Goal: Task Accomplishment & Management: Use online tool/utility

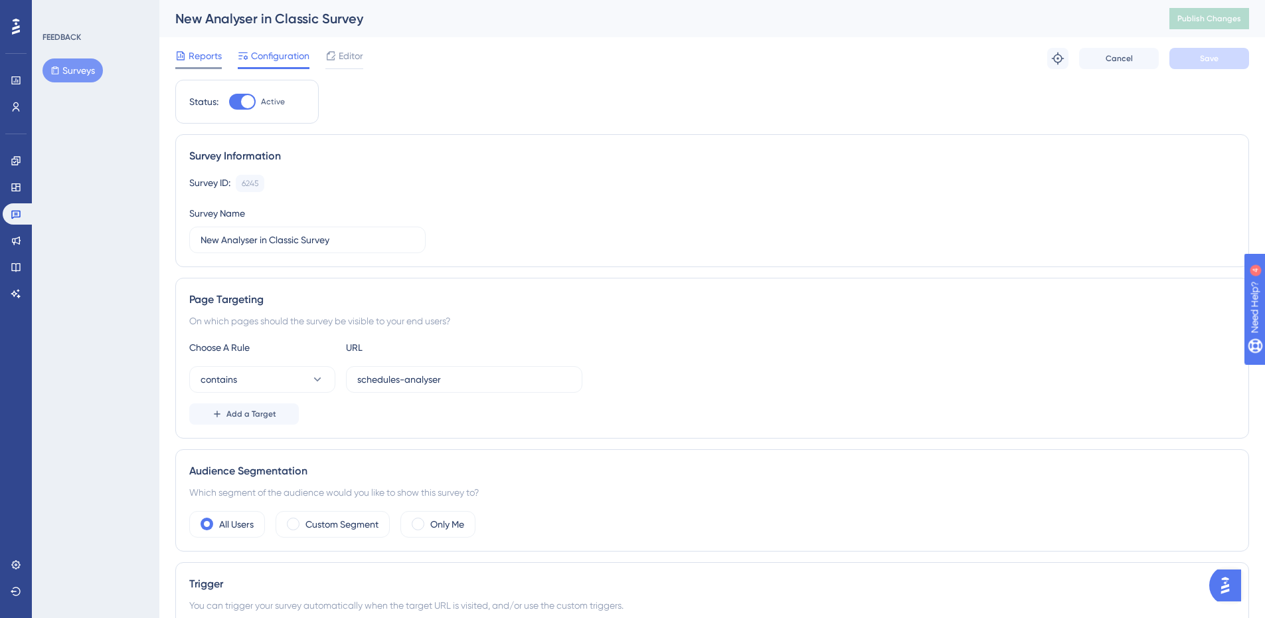
click at [201, 49] on span "Reports" at bounding box center [205, 56] width 33 height 16
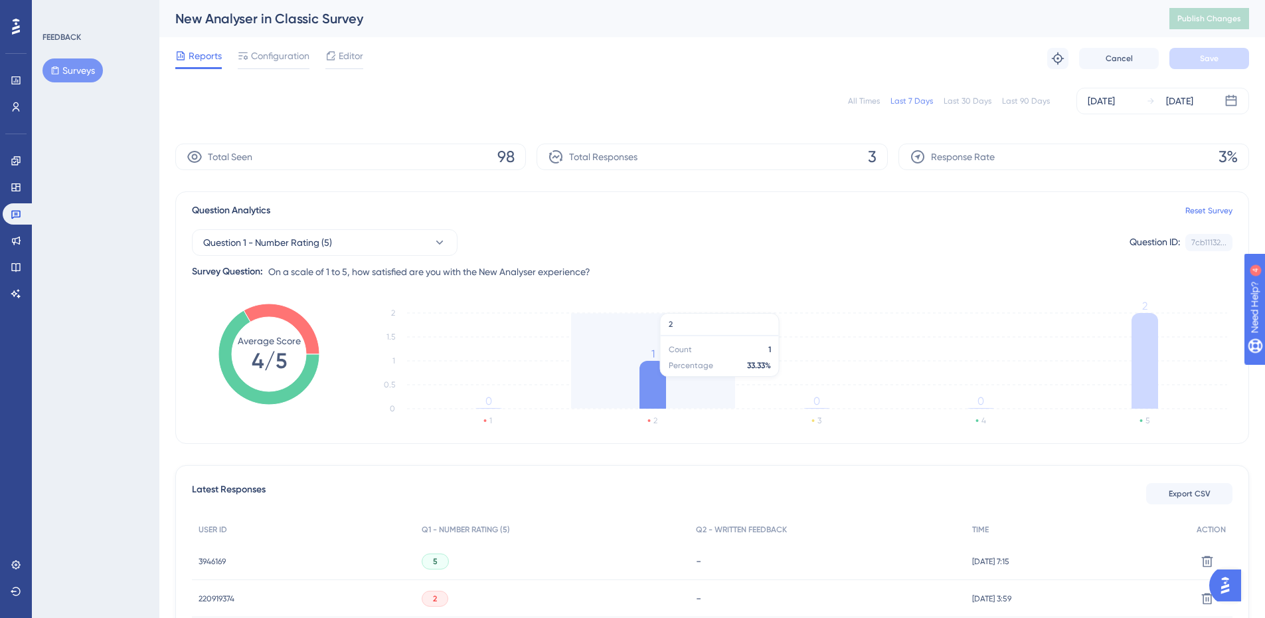
click at [650, 379] on icon at bounding box center [653, 385] width 27 height 48
click at [410, 258] on div "Question 1 - Number Rating (5) Question ID: 7cb11132... Copy Survey Question: O…" at bounding box center [712, 248] width 1041 height 61
click at [414, 244] on button "Question 1 - Number Rating (5)" at bounding box center [325, 242] width 266 height 27
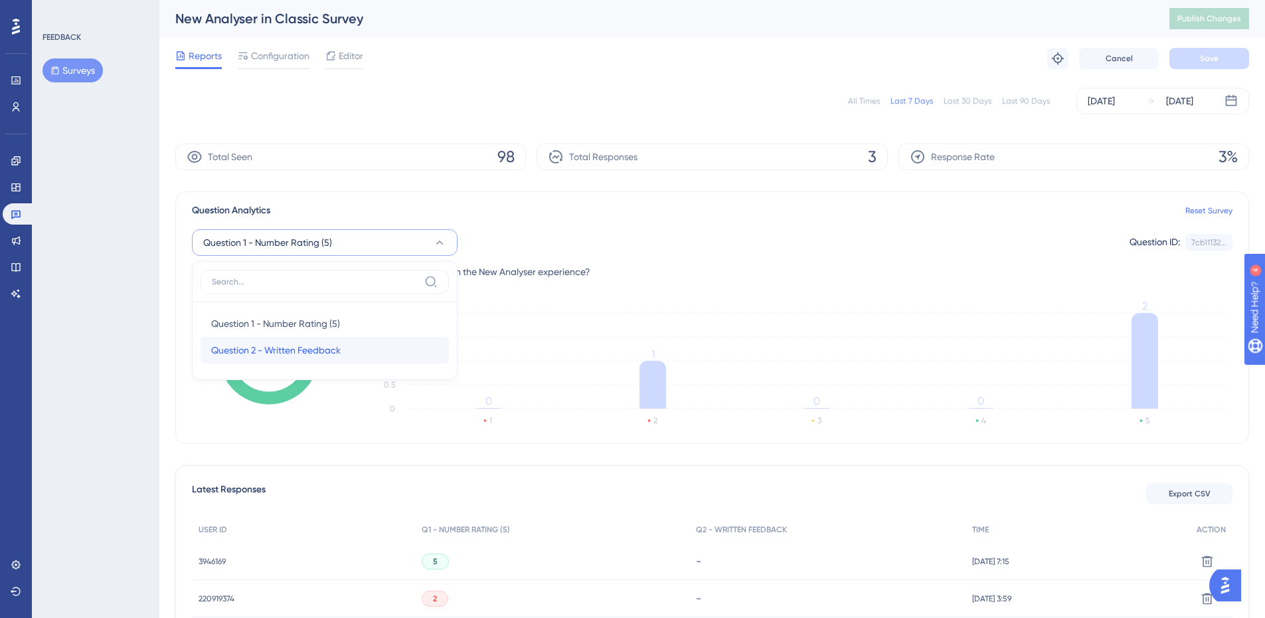
click at [390, 352] on div "Question 2 - Written Feedback Question 2 - Written Feedback" at bounding box center [324, 350] width 227 height 27
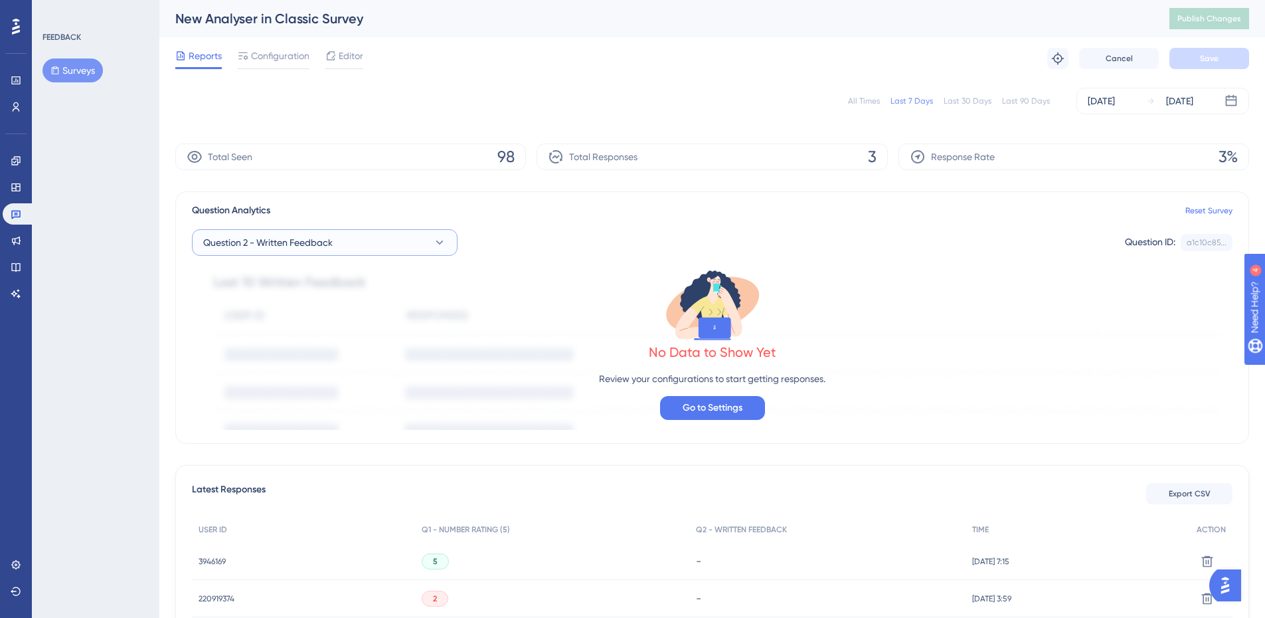
click at [385, 248] on button "Question 2 - Written Feedback" at bounding box center [325, 242] width 266 height 27
click at [381, 326] on div "Question 1 - Number Rating (5) Question 1 - Number Rating (5)" at bounding box center [324, 323] width 227 height 27
